Goal: Transaction & Acquisition: Purchase product/service

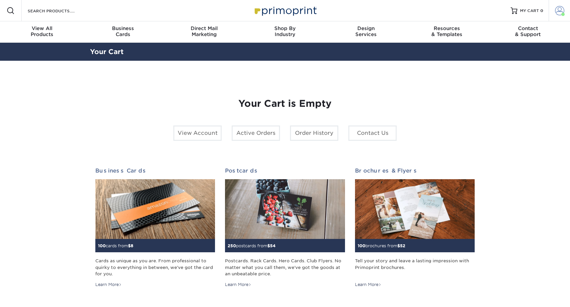
click at [560, 12] on span at bounding box center [559, 10] width 9 height 9
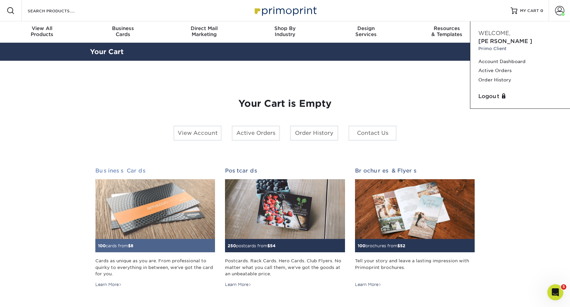
click at [149, 209] on img at bounding box center [155, 209] width 120 height 60
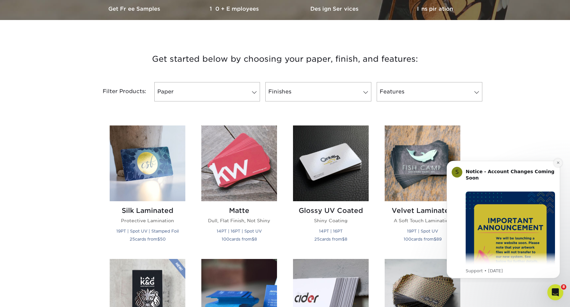
click at [555, 161] on button "Dismiss notification" at bounding box center [558, 162] width 9 height 9
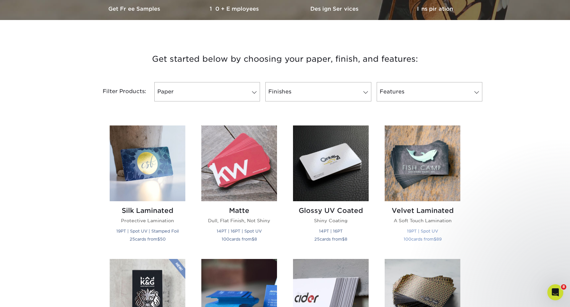
click at [415, 169] on img at bounding box center [423, 163] width 76 height 76
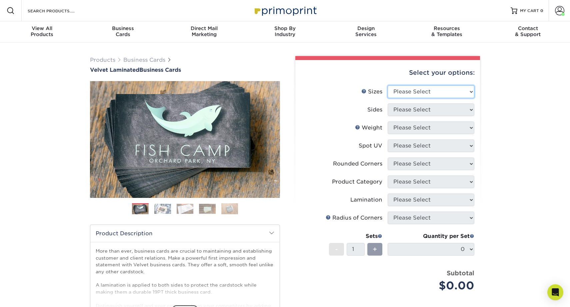
click at [400, 92] on select "Please Select 1.5" x 3.5" - Mini 1.75" x 3.5" - Mini 2" x 2" - Square 2" x 3" -…" at bounding box center [431, 91] width 87 height 13
select select "2.00x3.50"
click at [388, 85] on select "Please Select 1.5" x 3.5" - Mini 1.75" x 3.5" - Mini 2" x 2" - Square 2" x 3" -…" at bounding box center [431, 91] width 87 height 13
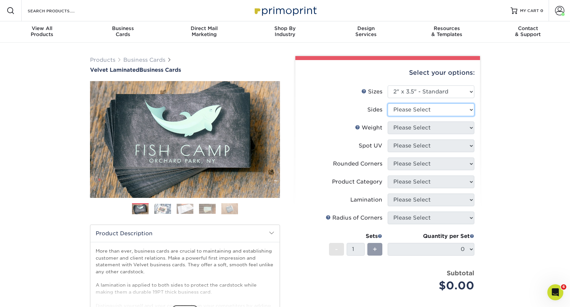
click at [400, 111] on select "Please Select Print Both Sides Print Front Only" at bounding box center [431, 109] width 87 height 13
select select "13abbda7-1d64-4f25-8bb2-c179b224825d"
click at [388, 103] on select "Please Select Print Both Sides Print Front Only" at bounding box center [431, 109] width 87 height 13
click at [401, 130] on select "Please Select 16PT" at bounding box center [431, 127] width 87 height 13
select select "16PT"
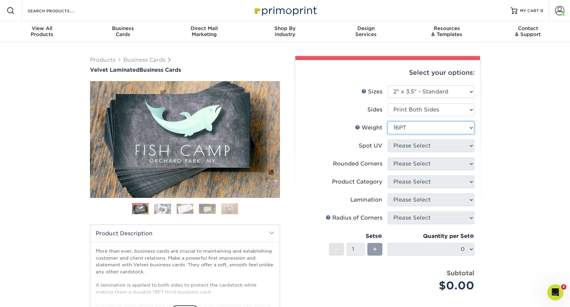
click at [388, 121] on select "Please Select 16PT" at bounding box center [431, 127] width 87 height 13
click at [401, 148] on select "Please Select No Spot UV Front and Back (Both Sides) Front Only Back Only" at bounding box center [431, 145] width 87 height 13
select select "3"
click at [388, 139] on select "Please Select No Spot UV Front and Back (Both Sides) Front Only Back Only" at bounding box center [431, 145] width 87 height 13
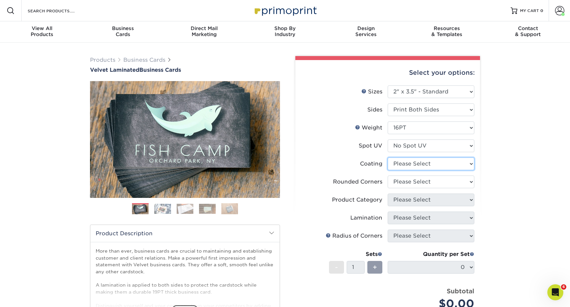
click at [399, 165] on select at bounding box center [431, 163] width 87 height 13
select select "3e7618de-abca-4bda-9f97-8b9129e913d8"
click at [388, 157] on select at bounding box center [431, 163] width 87 height 13
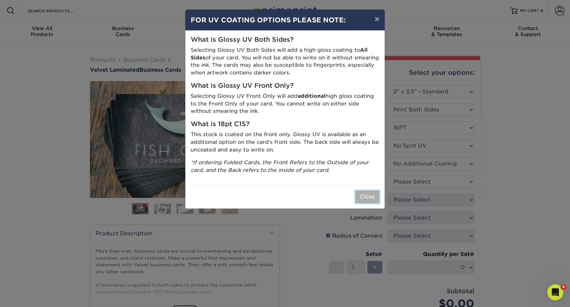
click at [365, 200] on button "Close" at bounding box center [367, 196] width 24 height 13
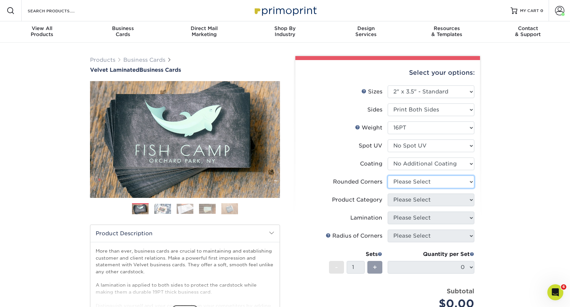
click at [404, 181] on select "Please Select Yes - Round 2 Corners Yes - Round 4 Corners No" at bounding box center [431, 181] width 87 height 13
select select "7672df9e-0e0a-464d-8e1f-920c575e4da3"
click at [388, 175] on select "Please Select Yes - Round 2 Corners Yes - Round 4 Corners No" at bounding box center [431, 181] width 87 height 13
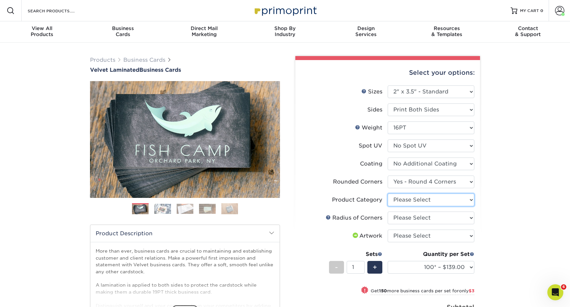
click at [403, 199] on select "Please Select Business Cards" at bounding box center [431, 199] width 87 height 13
select select "3b5148f1-0588-4f88-a218-97bcfdce65c1"
click at [388, 193] on select "Please Select Business Cards" at bounding box center [431, 199] width 87 height 13
click at [404, 220] on select "Please Select Rounded 1/8" Rounded 1/4"" at bounding box center [431, 217] width 87 height 13
select select "589680c7-ee9a-431b-9d12-d7aeb1386a97"
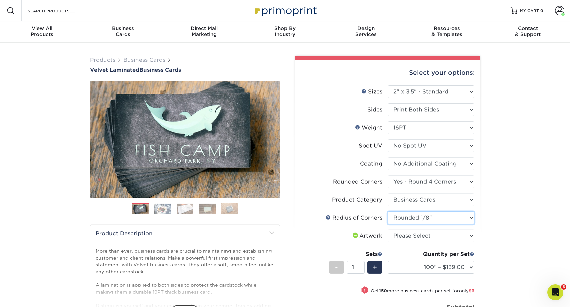
click at [388, 211] on select "Please Select Rounded 1/8" Rounded 1/4"" at bounding box center [431, 217] width 87 height 13
click at [403, 234] on select "Please Select I will upload files I need a design - $100" at bounding box center [431, 235] width 87 height 13
select select "upload"
click at [388, 229] on select "Please Select I will upload files I need a design - $100" at bounding box center [431, 235] width 87 height 13
click at [406, 272] on select "100* – $139.00 250* – $142.00 500 – $146.00 1000 – $163.00 2500 – $387.00 5000 …" at bounding box center [431, 267] width 87 height 13
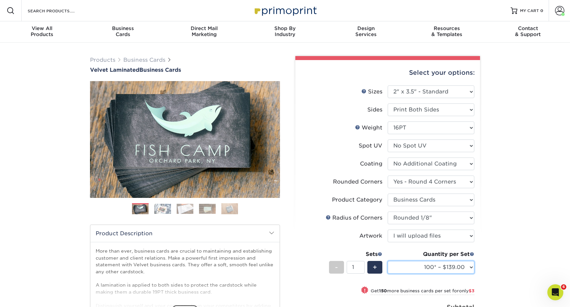
select select "1000 – $163.00"
click at [388, 261] on select "100* – $139.00 250* – $142.00 500 – $146.00 1000 – $163.00 2500 – $387.00 5000 …" at bounding box center [431, 267] width 87 height 13
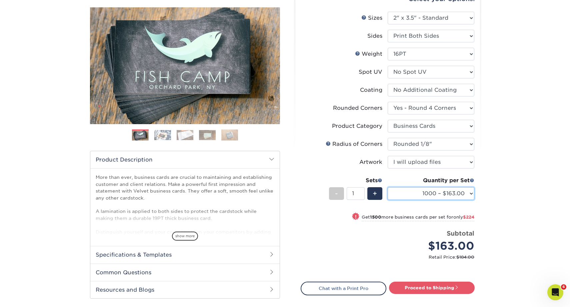
scroll to position [115, 0]
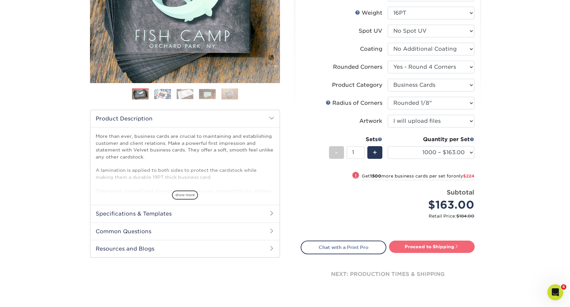
click at [417, 247] on link "Proceed to Shipping" at bounding box center [432, 246] width 86 height 12
type input "Set 1"
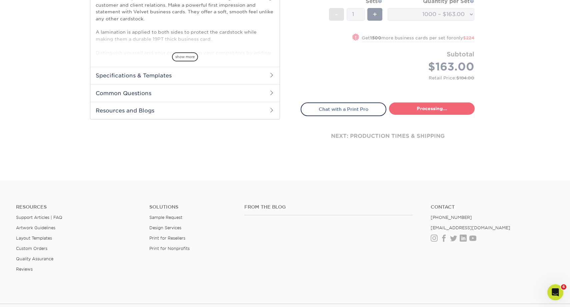
select select "f88dd846-9c1b-4295-a01c-a5868ac662ea"
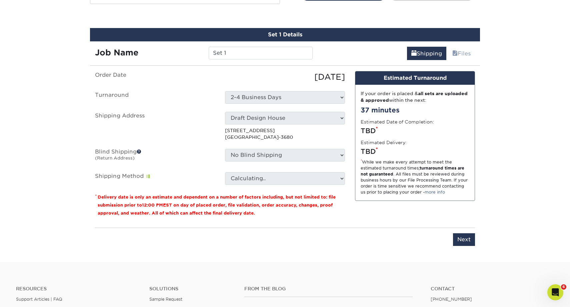
scroll to position [373, 0]
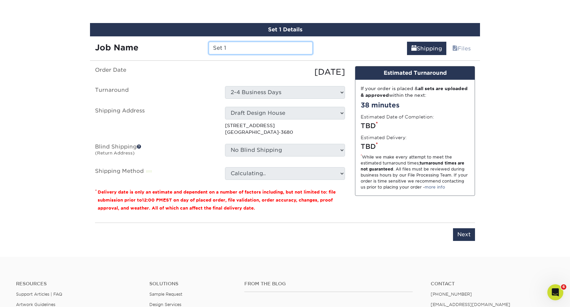
click at [231, 49] on input "Set 1" at bounding box center [261, 48] width 104 height 13
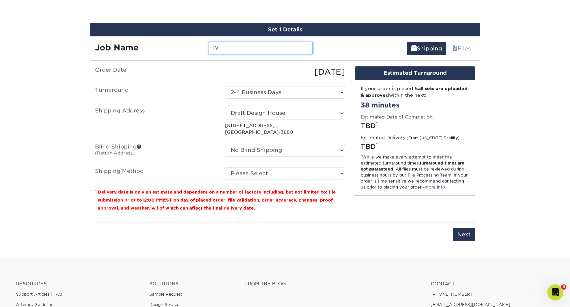
type input "I"
type input "VIVE_BC_Proznik"
click at [253, 113] on select "Select One Arrowhead Properties Bullis Pond Dental DRAFT Draft Design House Fas…" at bounding box center [285, 113] width 120 height 13
click at [225, 107] on select "Select One Arrowhead Properties Bullis Pond Dental DRAFT Draft Design House Fas…" at bounding box center [285, 113] width 120 height 13
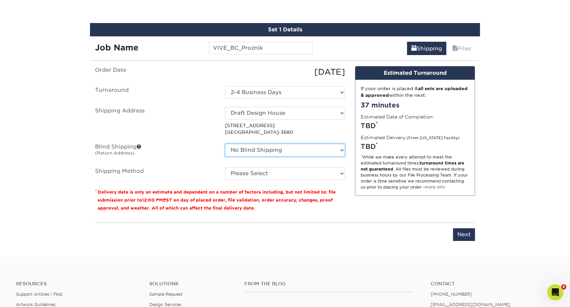
click at [243, 148] on select "No Blind Shipping Arrowhead Properties Bullis Pond Dental DRAFT Draft Design Ho…" at bounding box center [285, 150] width 120 height 13
select select "127355"
click at [225, 144] on select "No Blind Shipping Arrowhead Properties Bullis Pond Dental DRAFT Draft Design Ho…" at bounding box center [285, 150] width 120 height 13
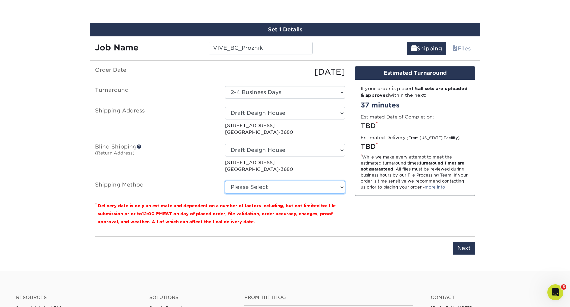
click at [243, 184] on select "Please Select Ground Shipping (+$8.96) 3 Day Shipping Service (+$15.34) 2 Day A…" at bounding box center [285, 187] width 120 height 13
select select "03"
click at [225, 181] on select "Please Select Ground Shipping (+$8.96) 3 Day Shipping Service (+$15.34) 2 Day A…" at bounding box center [285, 187] width 120 height 13
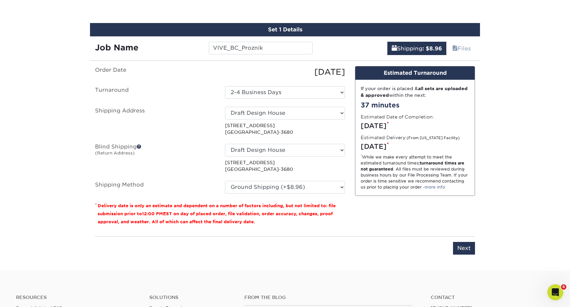
click at [338, 85] on ul "Order Date 09/25/2025 Turnaround Select One 2-4 Business Days Shipping Address …" at bounding box center [220, 129] width 250 height 127
click at [337, 86] on select "Select One 2-4 Business Days" at bounding box center [285, 92] width 120 height 13
select select "-1"
click at [225, 86] on select "Select One 2-4 Business Days" at bounding box center [285, 92] width 120 height 13
click at [465, 248] on input "Next" at bounding box center [464, 248] width 22 height 13
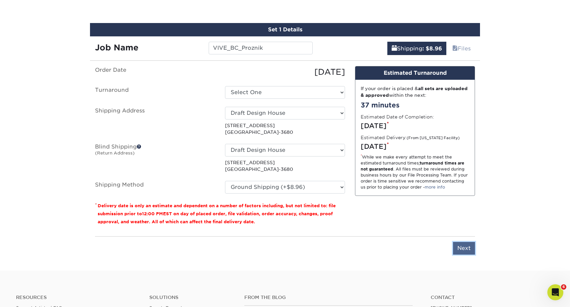
type input "Next"
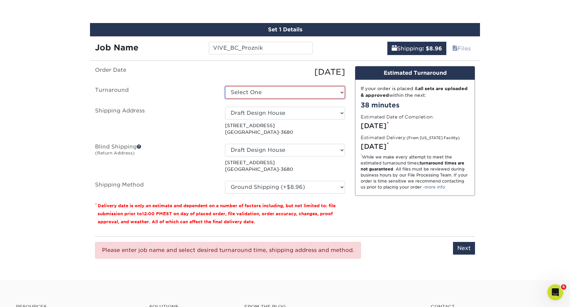
click at [244, 93] on select "Select One 2-4 Business Days" at bounding box center [285, 92] width 120 height 13
select select "f88dd846-9c1b-4295-a01c-a5868ac662ea"
click at [300, 189] on select "Please Select Ground Shipping (+$8.96) 3 Day Shipping Service (+$15.34) 2 Day A…" at bounding box center [285, 187] width 120 height 13
select select "03"
click at [225, 181] on select "Please Select Ground Shipping (+$8.96) 3 Day Shipping Service (+$15.34) 2 Day A…" at bounding box center [285, 187] width 120 height 13
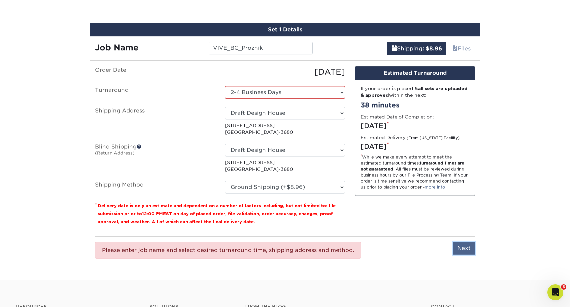
click at [467, 243] on input "Next" at bounding box center [464, 248] width 22 height 13
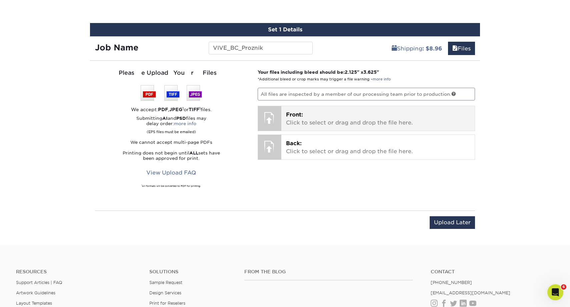
click at [348, 118] on p "Front: Click to select or drag and drop the file here." at bounding box center [378, 119] width 184 height 16
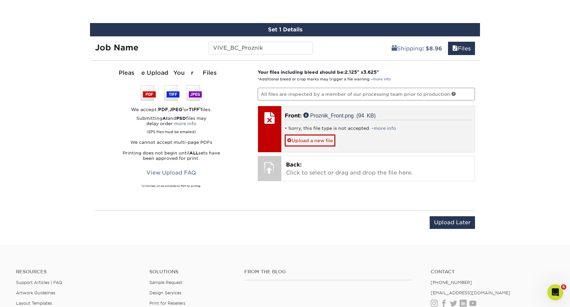
click at [313, 130] on li "Sorry, this file type is not accepted. - more info" at bounding box center [378, 128] width 187 height 6
click at [307, 141] on link "Upload a new file" at bounding box center [310, 140] width 51 height 12
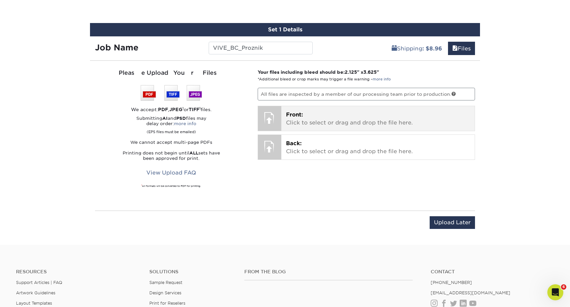
click at [312, 116] on p "Front: Click to select or drag and drop the file here." at bounding box center [378, 119] width 184 height 16
click at [322, 119] on p "Front: Click to select or drag and drop the file here." at bounding box center [378, 119] width 184 height 16
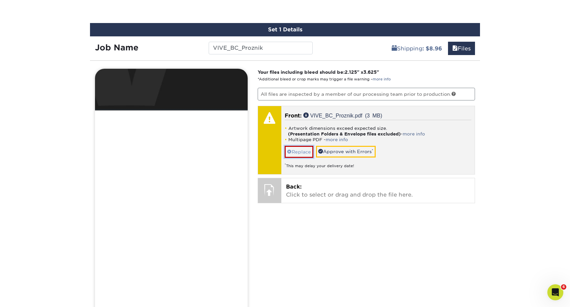
click at [304, 150] on link "Replace" at bounding box center [299, 152] width 29 height 12
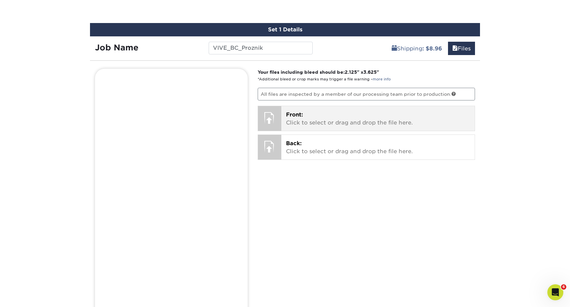
click at [317, 117] on p "Front: Click to select or drag and drop the file here." at bounding box center [378, 119] width 184 height 16
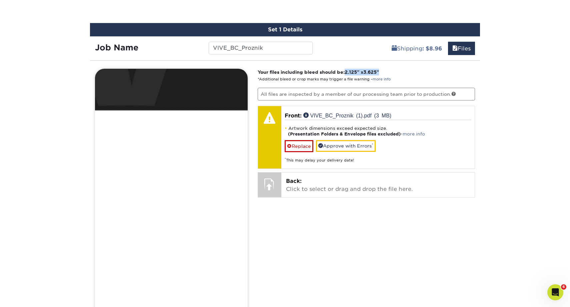
drag, startPoint x: 385, startPoint y: 70, endPoint x: 346, endPoint y: 71, distance: 38.7
click at [346, 71] on p "Your files including bleed should be: 2.125 " x 3.625 " *Additional bleed or cr…" at bounding box center [367, 76] width 218 height 14
click at [347, 70] on span "2.125" at bounding box center [351, 71] width 12 height 5
drag, startPoint x: 347, startPoint y: 73, endPoint x: 383, endPoint y: 72, distance: 35.7
click at [379, 72] on strong "Your files including bleed should be: 2.125 " x 3.625 "" at bounding box center [318, 71] width 121 height 5
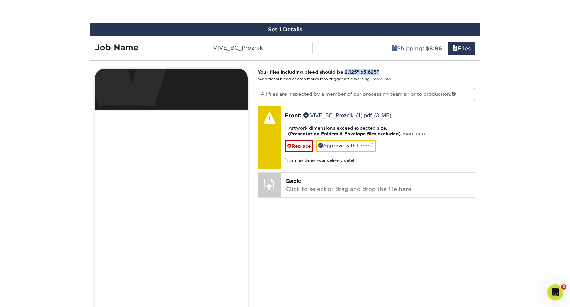
copy strong "2.125 " x 3.625 ""
click at [360, 61] on div "Set 1 Details Job Name VIVE_BC_Proznik Shipping : $8.96 Files You've choosen ma…" at bounding box center [285, 231] width 390 height 416
drag, startPoint x: 359, startPoint y: 72, endPoint x: 348, endPoint y: 73, distance: 10.7
click at [348, 73] on strong "Your files including bleed should be: 2.125 " x 3.625 "" at bounding box center [318, 71] width 121 height 5
copy span "2.125"
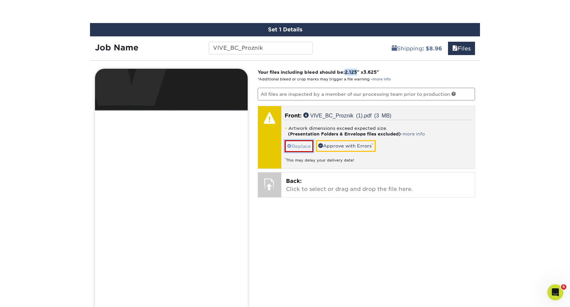
click at [302, 143] on link "Replace" at bounding box center [299, 146] width 29 height 12
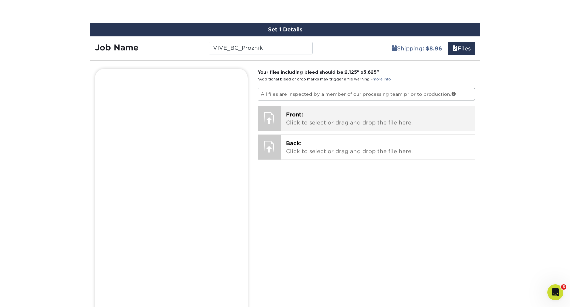
click at [299, 119] on p "Front: Click to select or drag and drop the file here." at bounding box center [378, 119] width 184 height 16
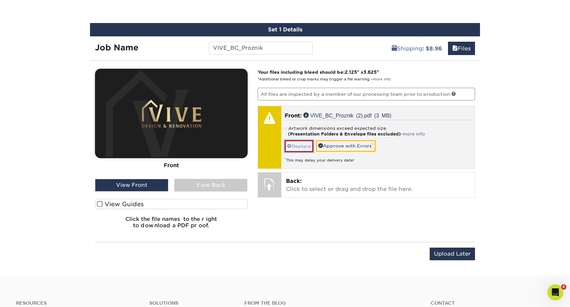
click at [305, 146] on link "Replace" at bounding box center [299, 146] width 29 height 12
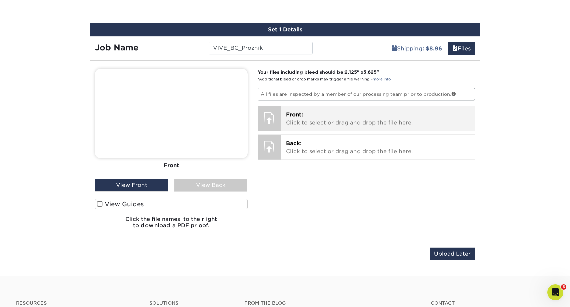
click at [309, 122] on p "Front: Click to select or drag and drop the file here." at bounding box center [378, 119] width 184 height 16
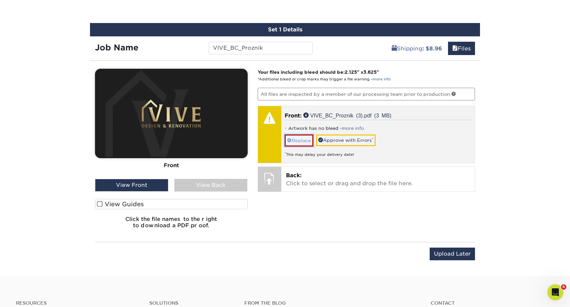
click at [300, 140] on link "Replace" at bounding box center [299, 140] width 29 height 12
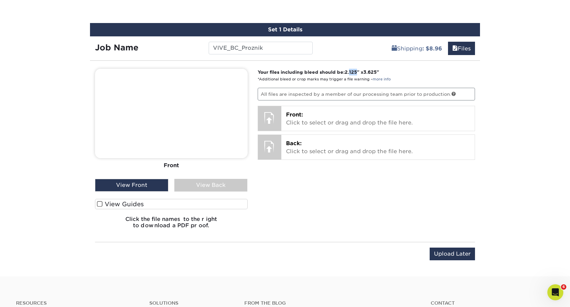
drag, startPoint x: 351, startPoint y: 72, endPoint x: 359, endPoint y: 72, distance: 7.3
click at [357, 72] on span "2.125" at bounding box center [351, 71] width 12 height 5
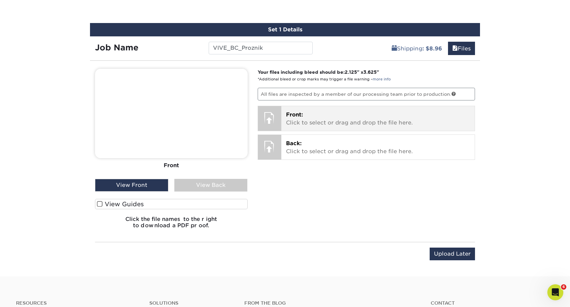
click at [326, 124] on p "Front: Click to select or drag and drop the file here." at bounding box center [378, 119] width 184 height 16
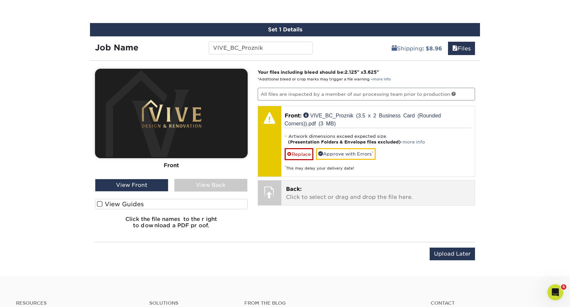
click at [326, 189] on p "Back: Click to select or drag and drop the file here." at bounding box center [378, 193] width 184 height 16
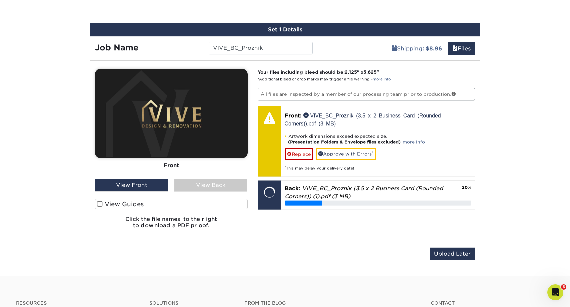
click at [101, 202] on span at bounding box center [100, 204] width 6 height 6
click at [0, 0] on input "View Guides" at bounding box center [0, 0] width 0 height 0
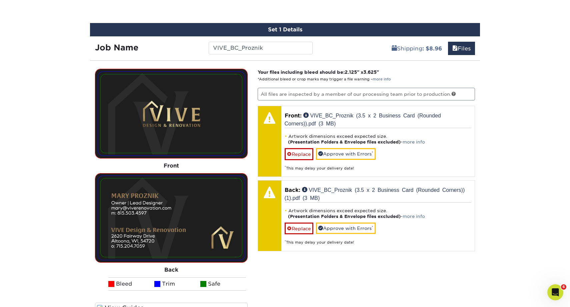
click at [192, 226] on img at bounding box center [171, 217] width 141 height 78
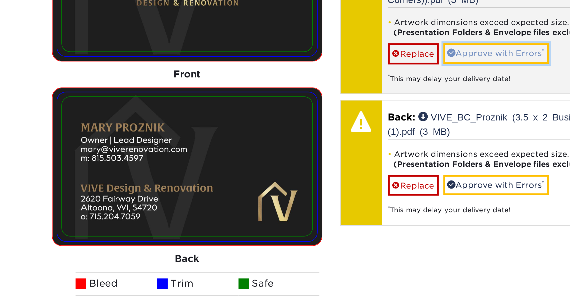
click at [334, 152] on link "Approve with Errors *" at bounding box center [346, 153] width 60 height 11
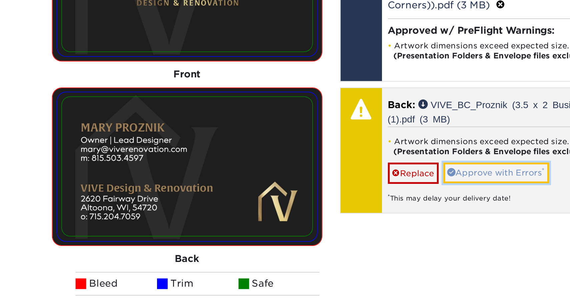
click at [336, 220] on link "Approve with Errors *" at bounding box center [346, 220] width 60 height 11
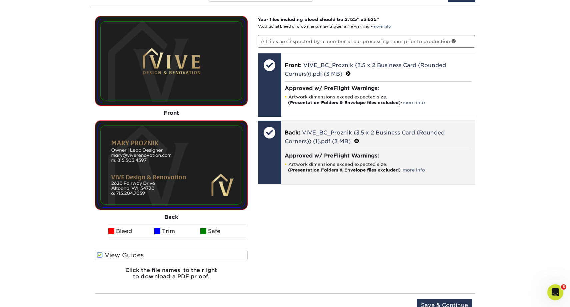
scroll to position [476, 0]
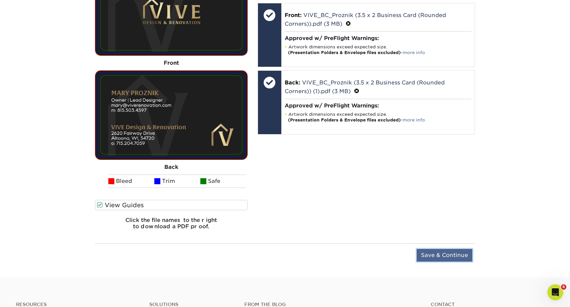
click at [423, 251] on input "Save & Continue" at bounding box center [445, 255] width 56 height 13
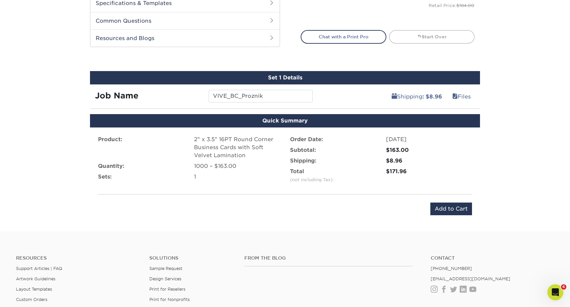
scroll to position [327, 0]
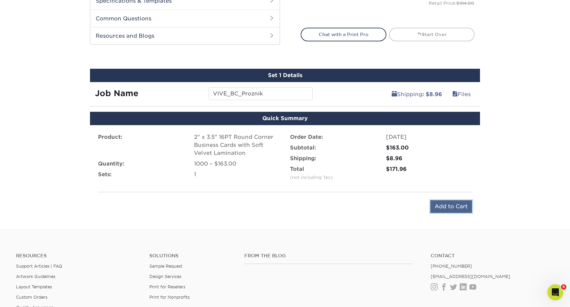
click at [448, 207] on input "Add to Cart" at bounding box center [451, 206] width 42 height 13
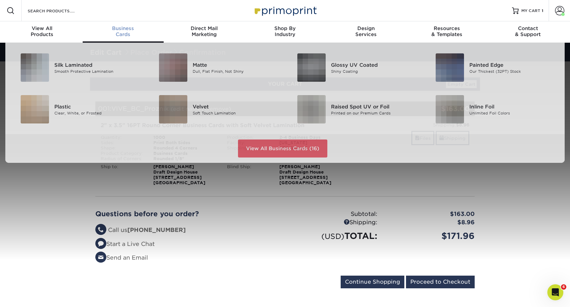
click at [127, 28] on span "Business" at bounding box center [123, 28] width 81 height 6
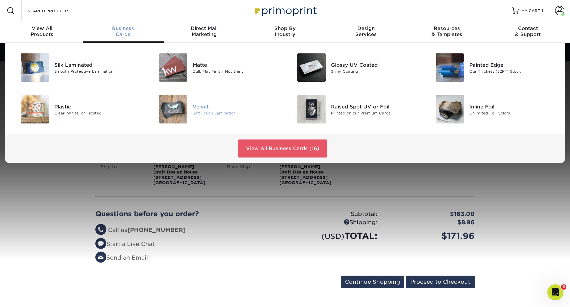
click at [200, 104] on div "Velvet" at bounding box center [236, 106] width 87 height 7
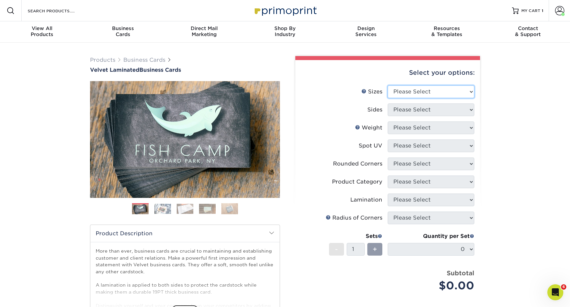
click at [402, 94] on select "Please Select 1.5" x 3.5" - Mini 1.75" x 3.5" - Mini 2" x 2" - Square 2" x 3" -…" at bounding box center [431, 91] width 87 height 13
select select "2.00x3.50"
click at [388, 85] on select "Please Select 1.5" x 3.5" - Mini 1.75" x 3.5" - Mini 2" x 2" - Square 2" x 3" -…" at bounding box center [431, 91] width 87 height 13
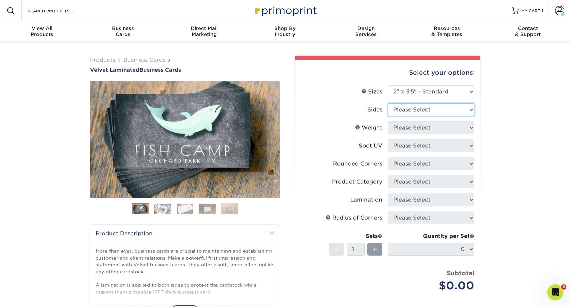
click at [401, 112] on select "Please Select Print Both Sides Print Front Only" at bounding box center [431, 109] width 87 height 13
select select "13abbda7-1d64-4f25-8bb2-c179b224825d"
click at [388, 103] on select "Please Select Print Both Sides Print Front Only" at bounding box center [431, 109] width 87 height 13
click at [402, 127] on select "Please Select 16PT" at bounding box center [431, 127] width 87 height 13
select select "16PT"
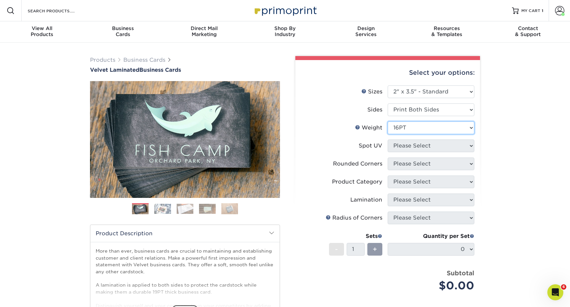
click at [388, 121] on select "Please Select 16PT" at bounding box center [431, 127] width 87 height 13
click at [401, 146] on select "Please Select No Spot UV Front and Back (Both Sides) Front Only Back Only" at bounding box center [431, 145] width 87 height 13
select select "3"
click at [388, 139] on select "Please Select No Spot UV Front and Back (Both Sides) Front Only Back Only" at bounding box center [431, 145] width 87 height 13
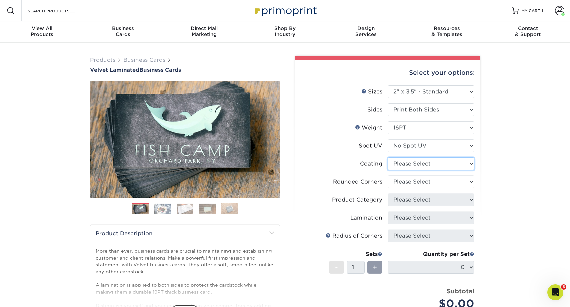
click at [398, 165] on select at bounding box center [431, 163] width 87 height 13
select select "3e7618de-abca-4bda-9f97-8b9129e913d8"
click at [388, 157] on select at bounding box center [431, 163] width 87 height 13
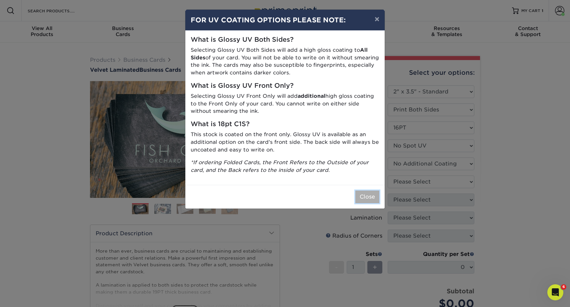
click at [370, 198] on button "Close" at bounding box center [367, 196] width 24 height 13
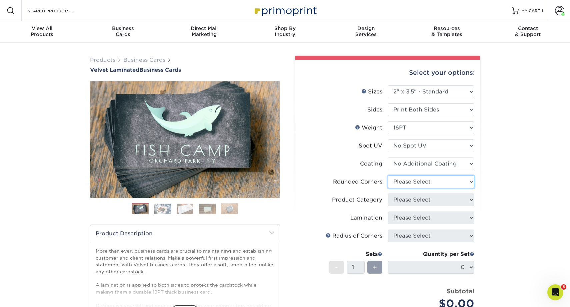
click at [408, 180] on select "Please Select Yes - Round 2 Corners Yes - Round 4 Corners No" at bounding box center [431, 181] width 87 height 13
select select "7672df9e-0e0a-464d-8e1f-920c575e4da3"
click at [388, 175] on select "Please Select Yes - Round 2 Corners Yes - Round 4 Corners No" at bounding box center [431, 181] width 87 height 13
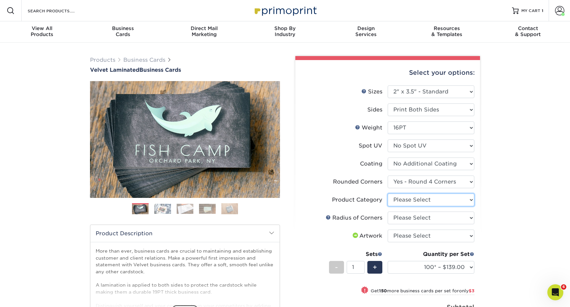
click at [423, 196] on select "Please Select Business Cards" at bounding box center [431, 199] width 87 height 13
select select "3b5148f1-0588-4f88-a218-97bcfdce65c1"
click at [388, 193] on select "Please Select Business Cards" at bounding box center [431, 199] width 87 height 13
click at [414, 216] on select "Please Select Rounded 1/8" Rounded 1/4"" at bounding box center [431, 217] width 87 height 13
select select "589680c7-ee9a-431b-9d12-d7aeb1386a97"
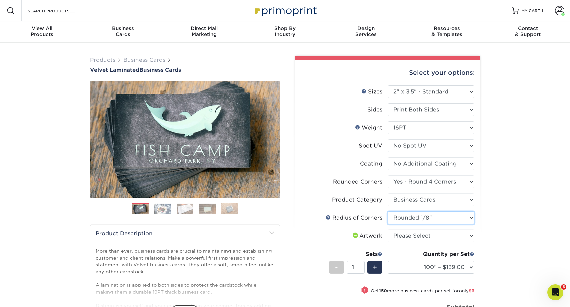
click at [388, 211] on select "Please Select Rounded 1/8" Rounded 1/4"" at bounding box center [431, 217] width 87 height 13
click at [410, 236] on select "Please Select I will upload files I need a design - $100" at bounding box center [431, 235] width 87 height 13
select select "upload"
click at [388, 229] on select "Please Select I will upload files I need a design - $100" at bounding box center [431, 235] width 87 height 13
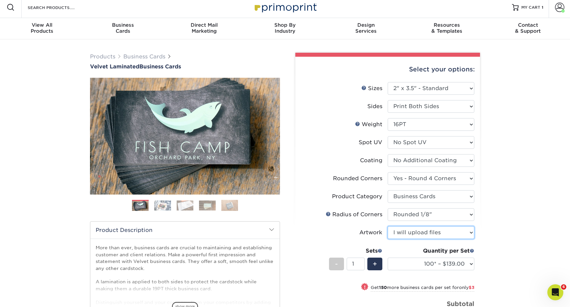
scroll to position [32, 0]
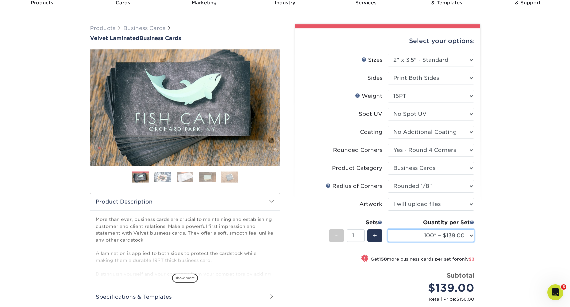
click at [409, 240] on select "100* – $139.00 250* – $142.00 500 – $146.00 1000 – $163.00 2500 – $387.00 5000 …" at bounding box center [431, 235] width 87 height 13
select select "1000 – $163.00"
click at [388, 229] on select "100* – $139.00 250* – $142.00 500 – $146.00 1000 – $163.00 2500 – $387.00 5000 …" at bounding box center [431, 235] width 87 height 13
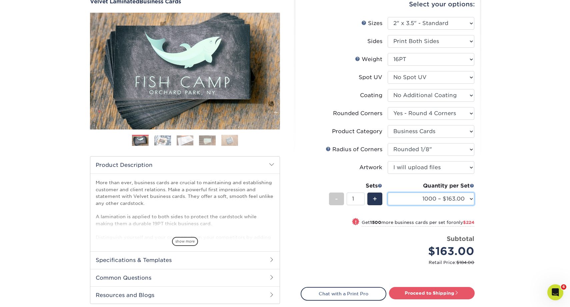
scroll to position [0, 0]
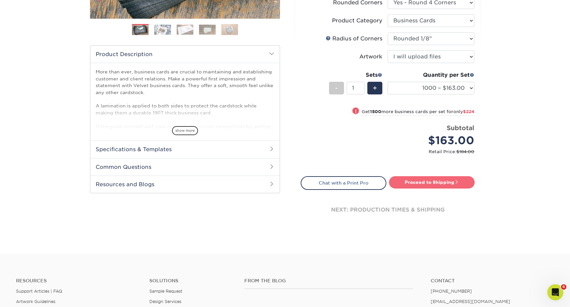
click at [420, 182] on link "Proceed to Shipping" at bounding box center [432, 182] width 86 height 12
type input "Set 1"
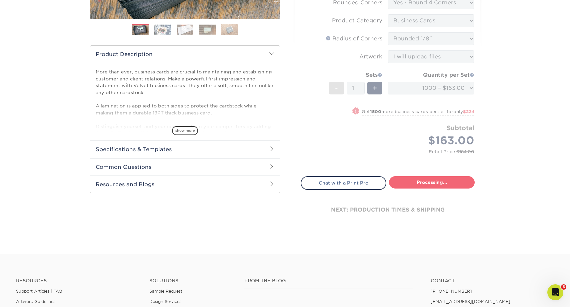
select select "f88dd846-9c1b-4295-a01c-a5868ac662ea"
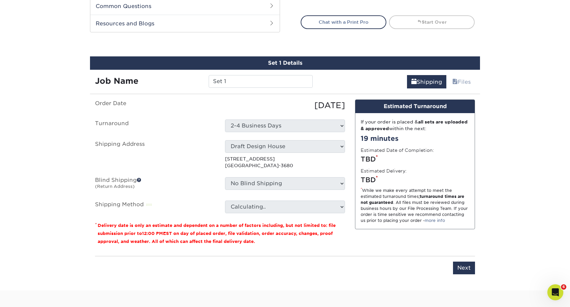
scroll to position [373, 0]
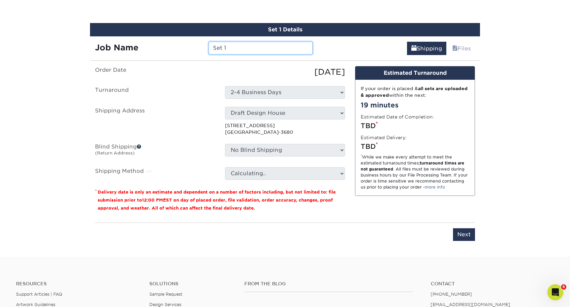
click at [233, 49] on input "Set 1" at bounding box center [261, 48] width 104 height 13
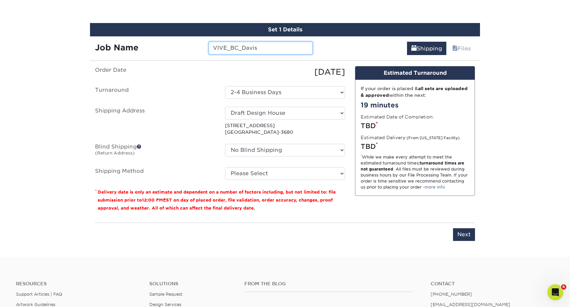
type input "VIVE_BC_Davis"
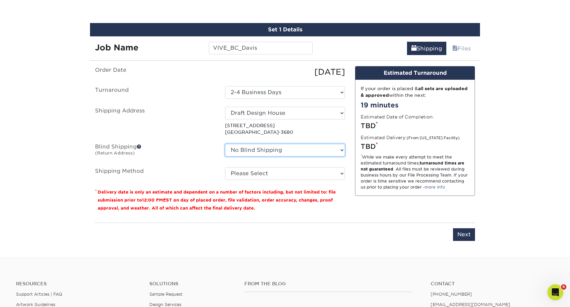
click at [245, 147] on select "No Blind Shipping Arrowhead Properties Bullis Pond Dental DRAFT Draft Design Ho…" at bounding box center [285, 150] width 120 height 13
select select "127355"
click at [225, 144] on select "No Blind Shipping Arrowhead Properties Bullis Pond Dental DRAFT Draft Design Ho…" at bounding box center [285, 150] width 120 height 13
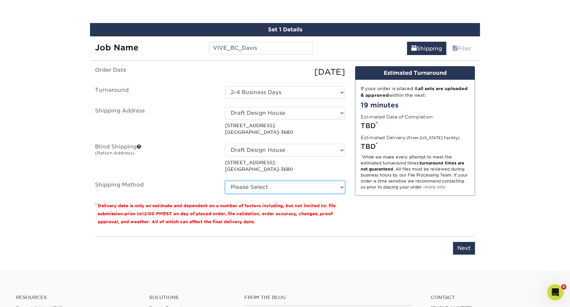
click at [244, 185] on select "Please Select Ground Shipping (+$8.96) 3 Day Shipping Service (+$15.34) 2 Day A…" at bounding box center [285, 187] width 120 height 13
select select "03"
click at [225, 181] on select "Please Select Ground Shipping (+$8.96) 3 Day Shipping Service (+$15.34) 2 Day A…" at bounding box center [285, 187] width 120 height 13
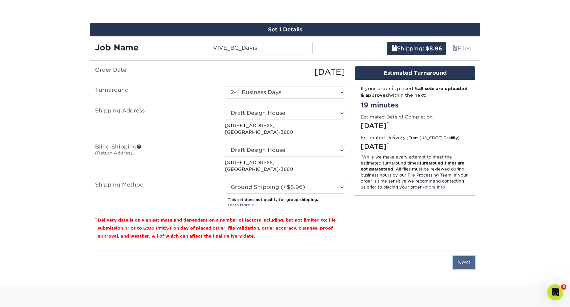
click at [465, 263] on input "Next" at bounding box center [464, 262] width 22 height 13
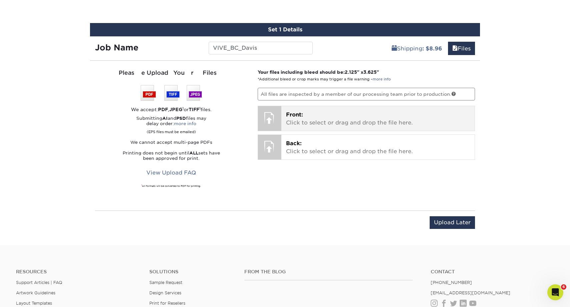
click at [356, 119] on p "Front: Click to select or drag and drop the file here." at bounding box center [378, 119] width 184 height 16
click at [327, 126] on p "Front: Click to select or drag and drop the file here." at bounding box center [378, 119] width 184 height 16
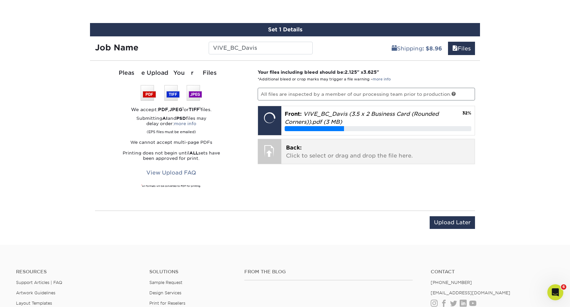
click at [303, 152] on p "Back: Click to select or drag and drop the file here." at bounding box center [378, 152] width 184 height 16
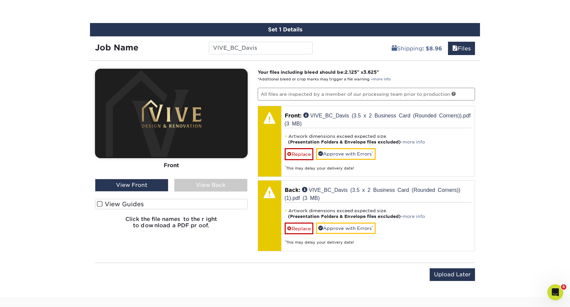
click at [150, 186] on div "View Front" at bounding box center [131, 185] width 73 height 13
click at [194, 188] on div "View Back" at bounding box center [210, 185] width 73 height 13
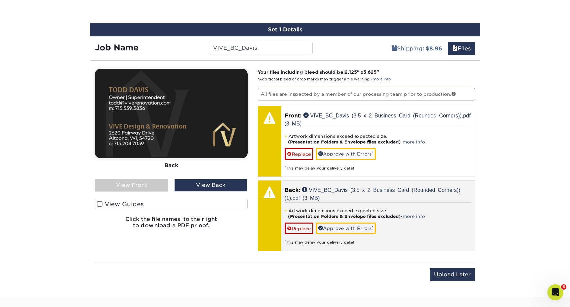
click at [337, 221] on div "Artwork dimensions exceed expected size. (Presentation Folders & Envelope files…" at bounding box center [378, 223] width 187 height 43
click at [337, 227] on link "Approve with Errors *" at bounding box center [346, 227] width 60 height 11
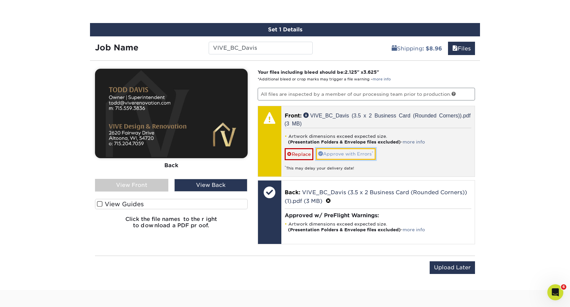
click at [357, 153] on link "Approve with Errors *" at bounding box center [346, 153] width 60 height 11
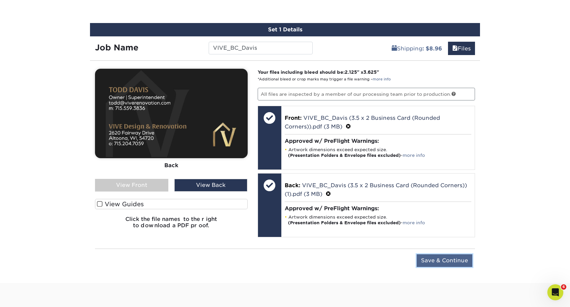
click at [443, 260] on input "Save & Continue" at bounding box center [445, 260] width 56 height 13
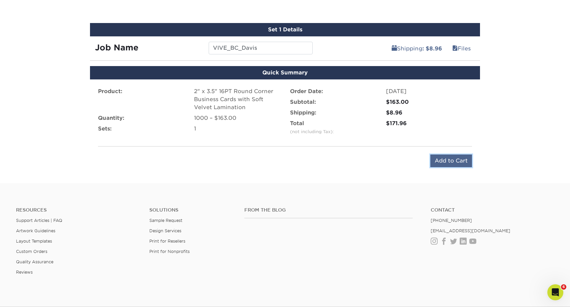
click at [435, 166] on input "Add to Cart" at bounding box center [451, 160] width 42 height 13
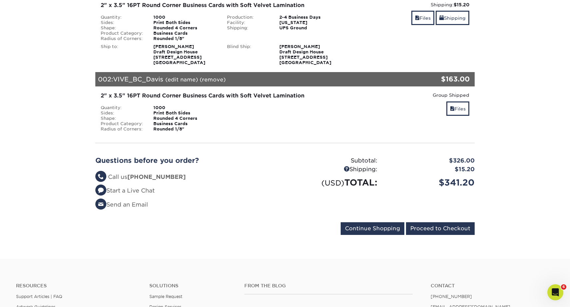
scroll to position [153, 0]
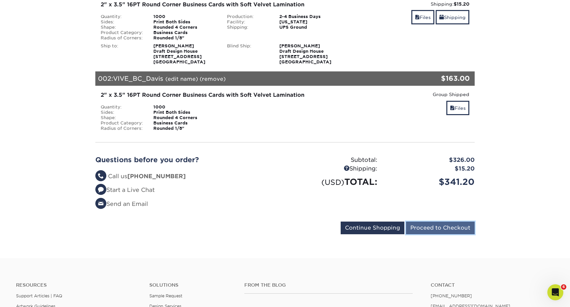
click at [424, 229] on input "Proceed to Checkout" at bounding box center [440, 227] width 69 height 13
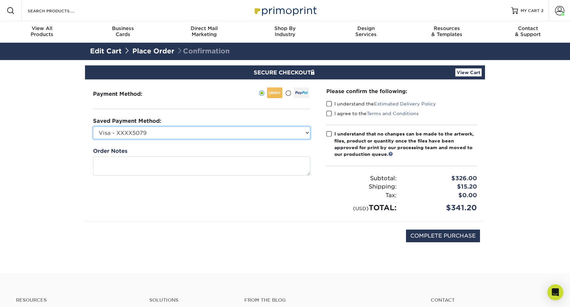
click at [196, 133] on select "Visa - XXXX5079 Visa - XXXX5238 American Express - XXXX1013 New Credit Card" at bounding box center [201, 132] width 217 height 13
select select "69774"
click at [93, 126] on select "Visa - XXXX5079 Visa - XXXX5238 American Express - XXXX1013 New Credit Card" at bounding box center [201, 132] width 217 height 13
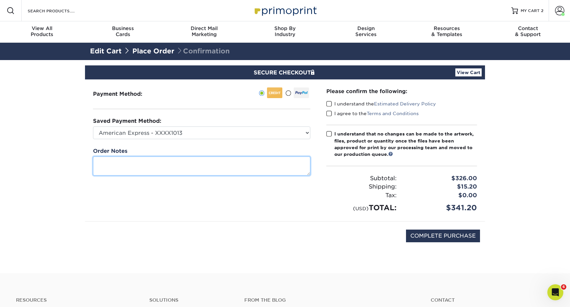
click at [185, 165] on textarea at bounding box center [201, 165] width 217 height 19
type textarea "I"
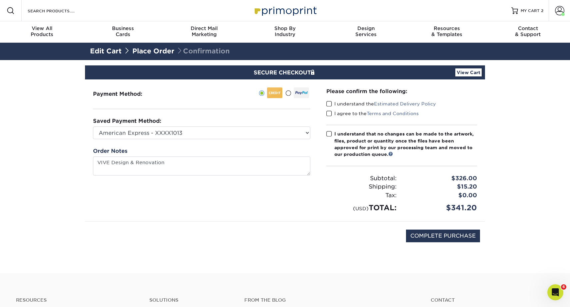
type textarea "VIVE Design Renovation"
click at [329, 102] on span at bounding box center [329, 104] width 6 height 6
click at [0, 0] on input "I understand the Estimated Delivery Policy" at bounding box center [0, 0] width 0 height 0
click at [331, 111] on span at bounding box center [329, 113] width 6 height 6
click at [0, 0] on input "I agree to the Terms and Conditions" at bounding box center [0, 0] width 0 height 0
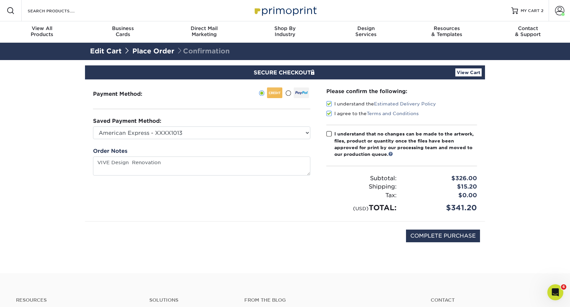
click at [330, 131] on span at bounding box center [329, 134] width 6 height 6
click at [0, 0] on input "I understand that no changes can be made to the artwork, files, product or quan…" at bounding box center [0, 0] width 0 height 0
click at [469, 70] on link "View Cart" at bounding box center [468, 72] width 26 height 8
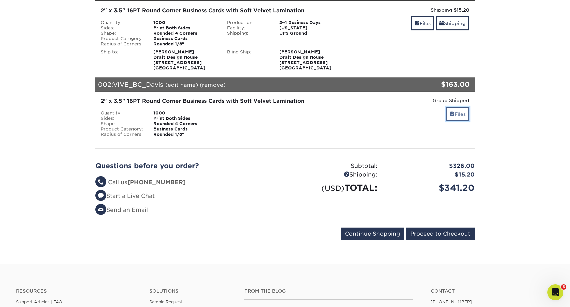
click at [460, 111] on link "Files" at bounding box center [457, 114] width 23 height 14
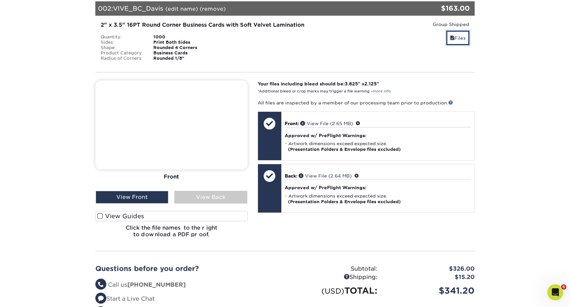
scroll to position [194, 0]
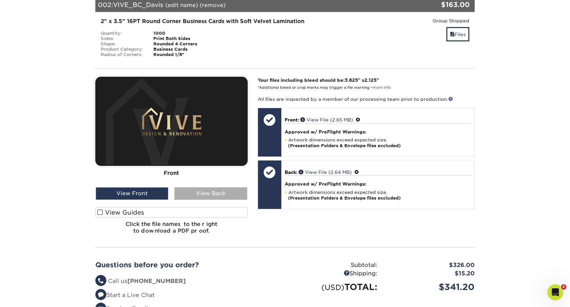
click at [220, 197] on div "View Back" at bounding box center [210, 193] width 73 height 13
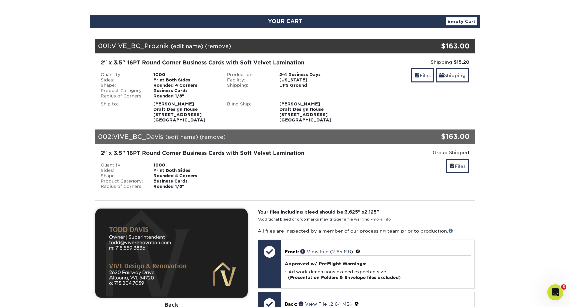
scroll to position [0, 0]
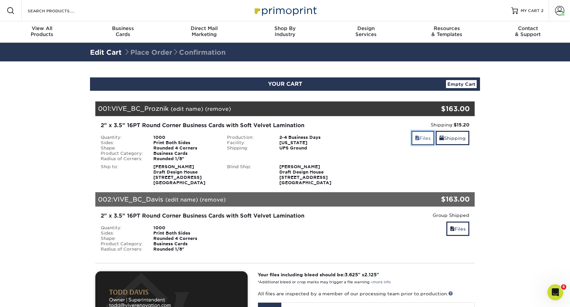
click at [425, 138] on link "Files" at bounding box center [422, 138] width 23 height 14
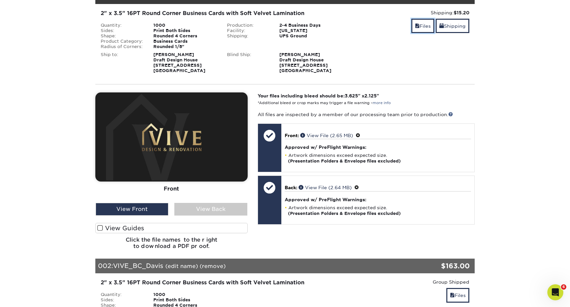
scroll to position [126, 0]
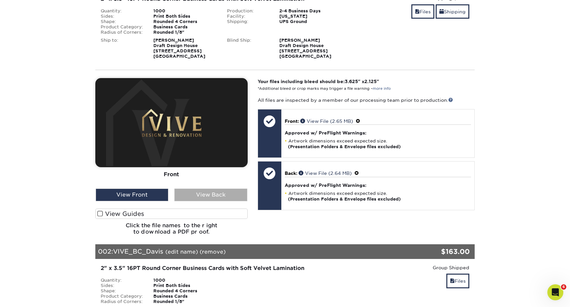
click at [202, 195] on div "View Back" at bounding box center [210, 194] width 73 height 13
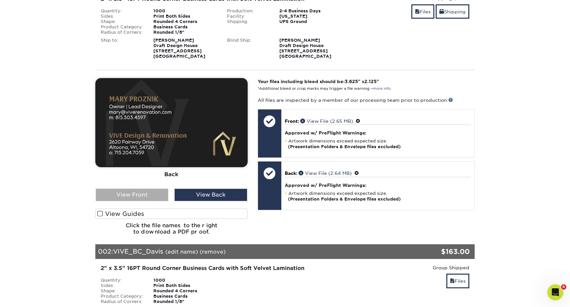
click at [138, 192] on div "View Front" at bounding box center [132, 194] width 73 height 13
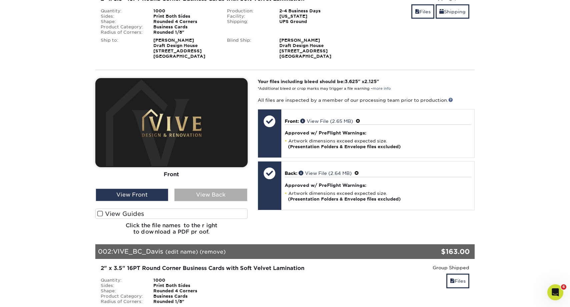
click at [207, 192] on div "View Back" at bounding box center [210, 194] width 73 height 13
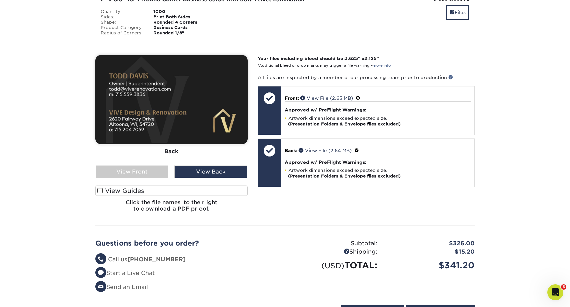
scroll to position [395, 0]
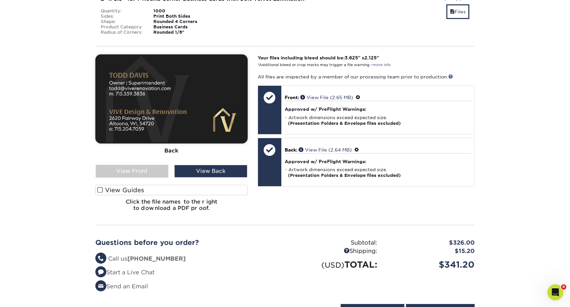
click at [146, 65] on img at bounding box center [171, 98] width 152 height 89
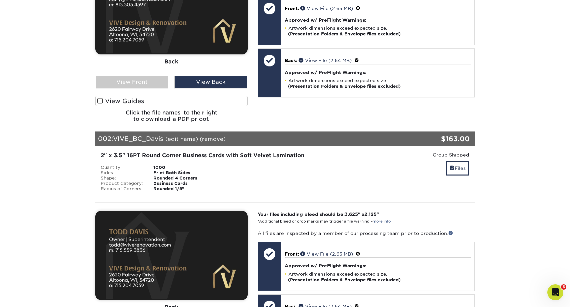
scroll to position [269, 0]
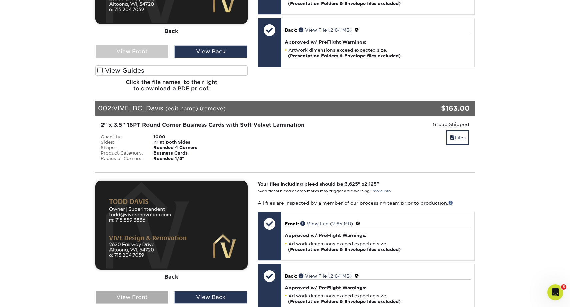
click at [139, 299] on div "View Front" at bounding box center [132, 297] width 73 height 13
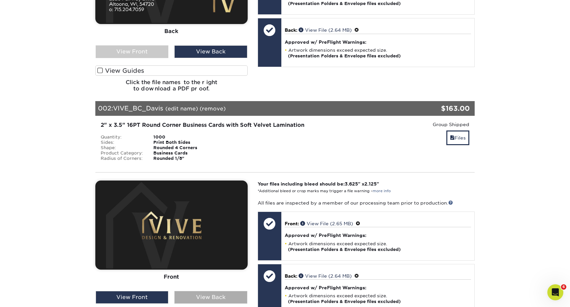
click at [193, 297] on div "View Back" at bounding box center [210, 297] width 73 height 13
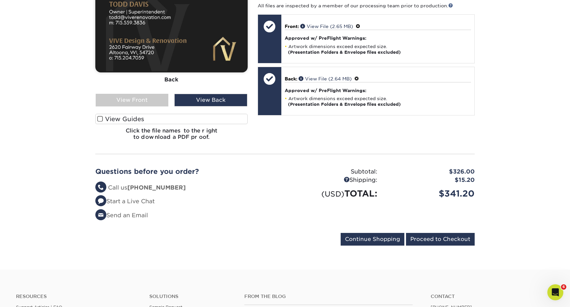
scroll to position [481, 0]
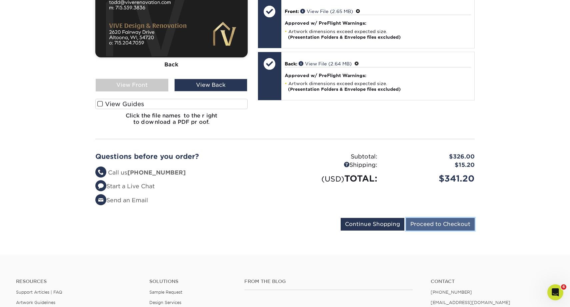
click at [449, 225] on input "Proceed to Checkout" at bounding box center [440, 224] width 69 height 13
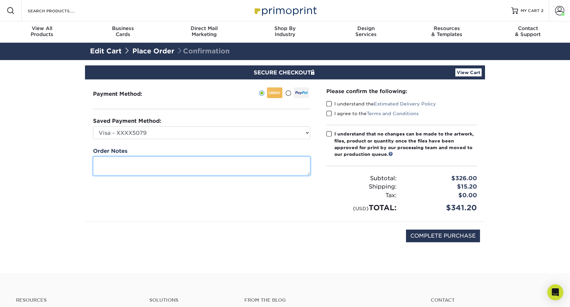
click at [274, 160] on textarea at bounding box center [201, 165] width 217 height 19
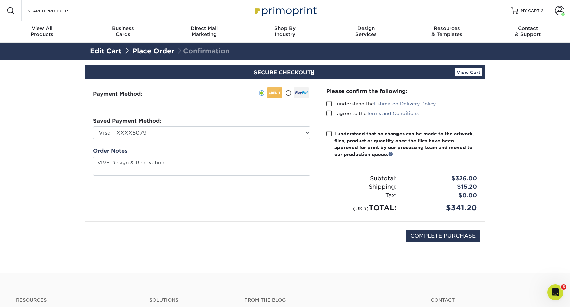
type textarea "VIVE Design Renovation"
click at [328, 105] on span at bounding box center [329, 104] width 6 height 6
click at [0, 0] on input "I understand the Estimated Delivery Policy" at bounding box center [0, 0] width 0 height 0
click at [329, 111] on span at bounding box center [329, 113] width 6 height 6
click at [0, 0] on input "I agree to the Terms and Conditions" at bounding box center [0, 0] width 0 height 0
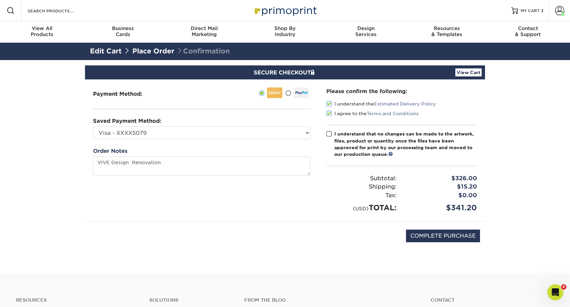
click at [331, 131] on span at bounding box center [329, 134] width 6 height 6
click at [0, 0] on input "I understand that no changes can be made to the artwork, files, product or quan…" at bounding box center [0, 0] width 0 height 0
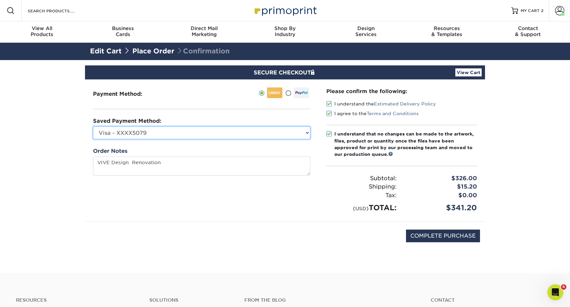
click at [278, 129] on select "Visa - XXXX5079 Visa - XXXX5238 American Express - XXXX1013 New Credit Card" at bounding box center [201, 132] width 217 height 13
select select "69774"
click at [93, 126] on select "Visa - XXXX5079 Visa - XXXX5238 American Express - XXXX1013 New Credit Card" at bounding box center [201, 132] width 217 height 13
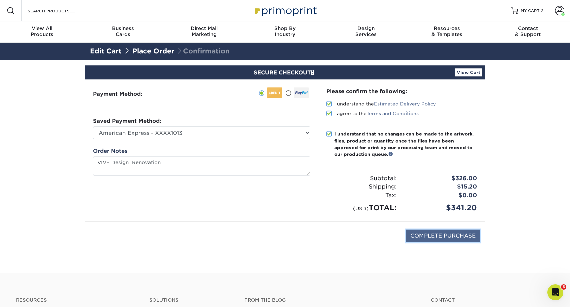
click at [440, 236] on input "COMPLETE PURCHASE" at bounding box center [443, 235] width 74 height 13
type input "PROCESSING, PLEASE WAIT..."
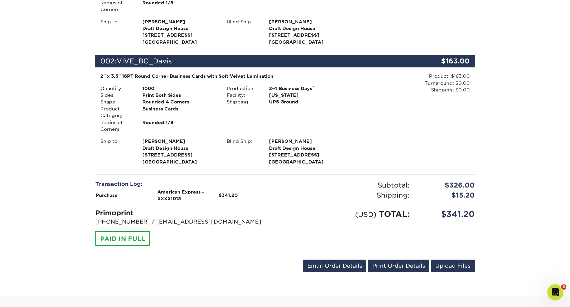
scroll to position [260, 0]
